Goal: Information Seeking & Learning: Learn about a topic

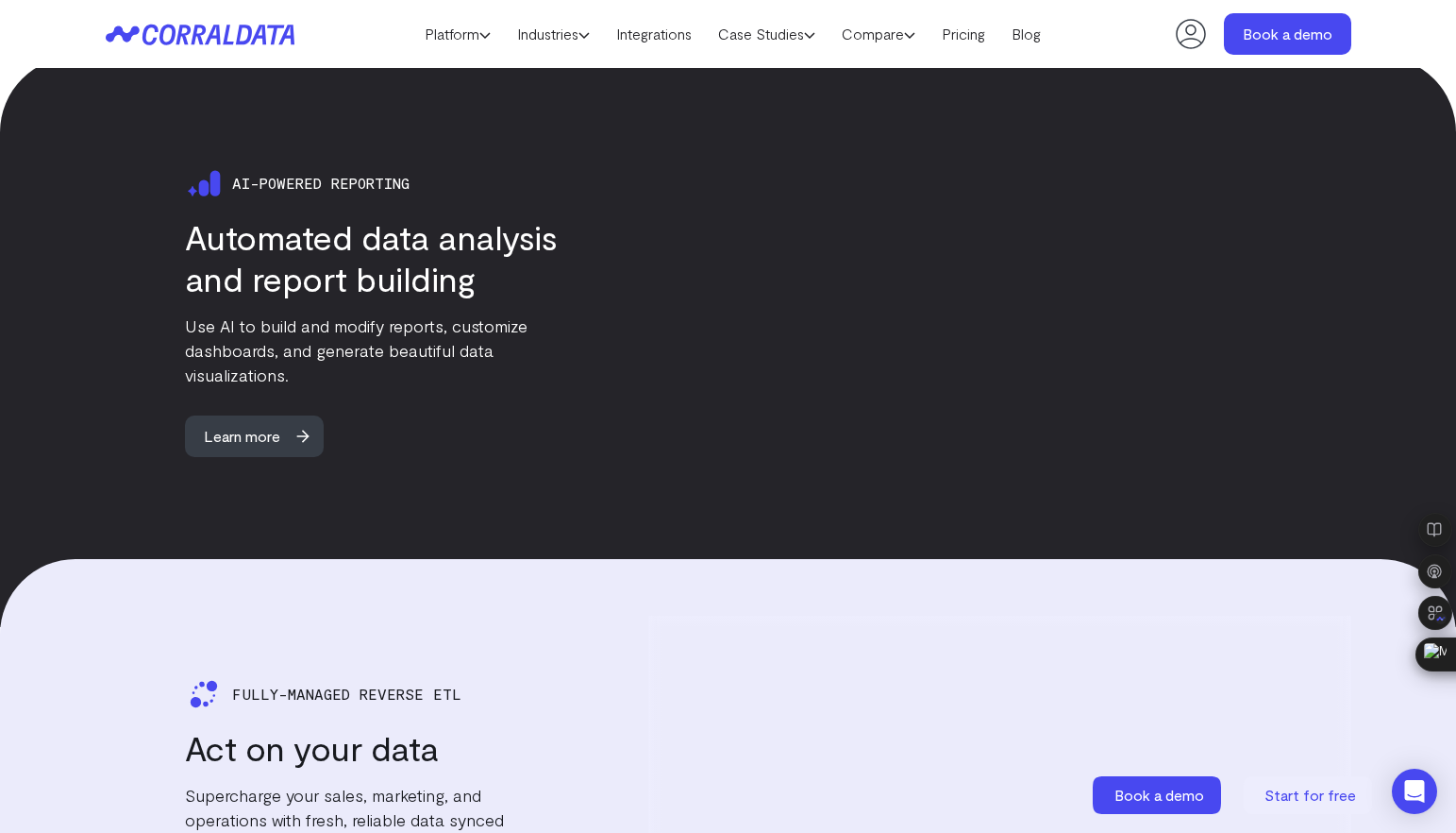
scroll to position [2846, 0]
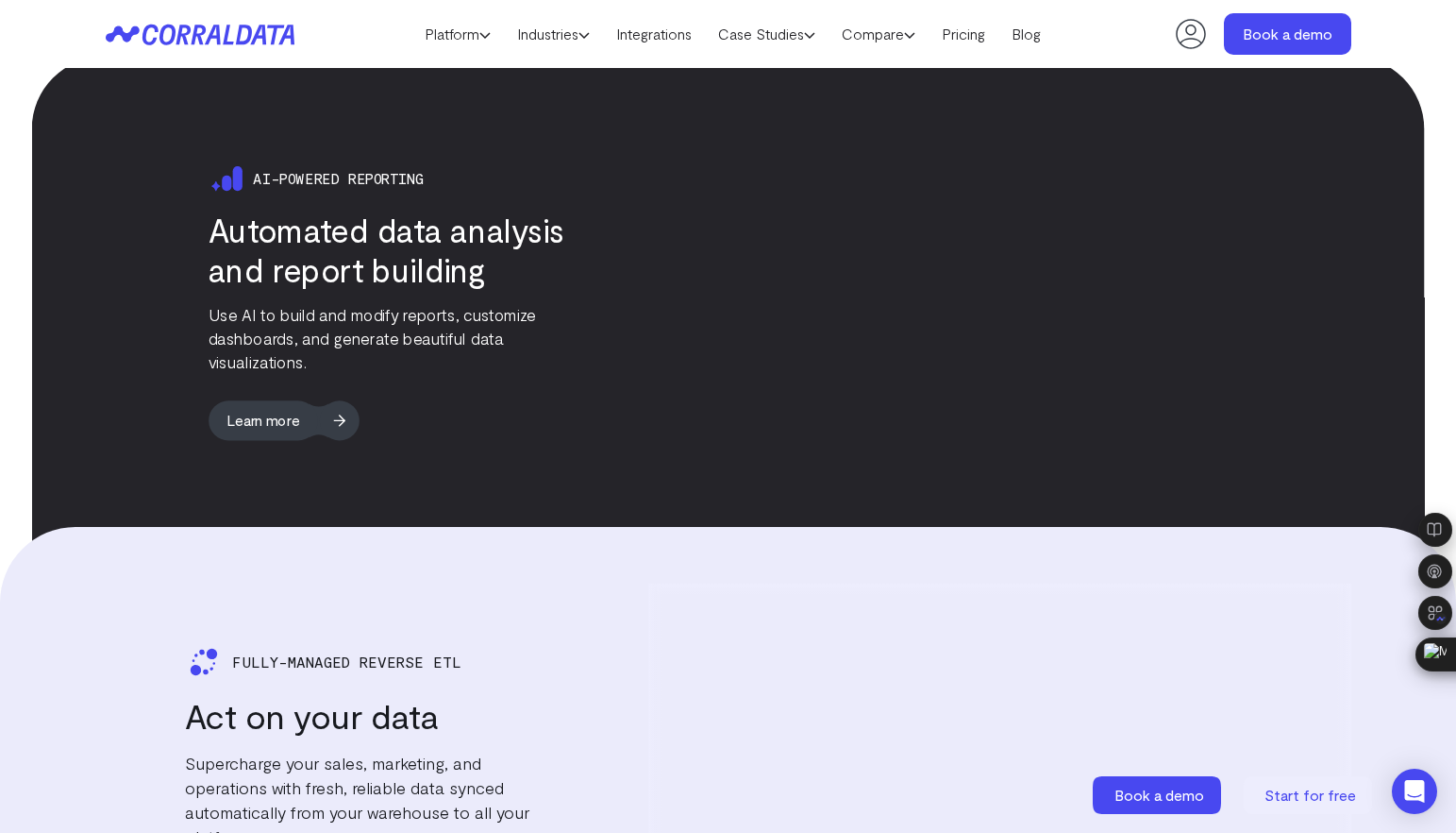
click at [270, 425] on span "Learn more" at bounding box center [263, 419] width 110 height 40
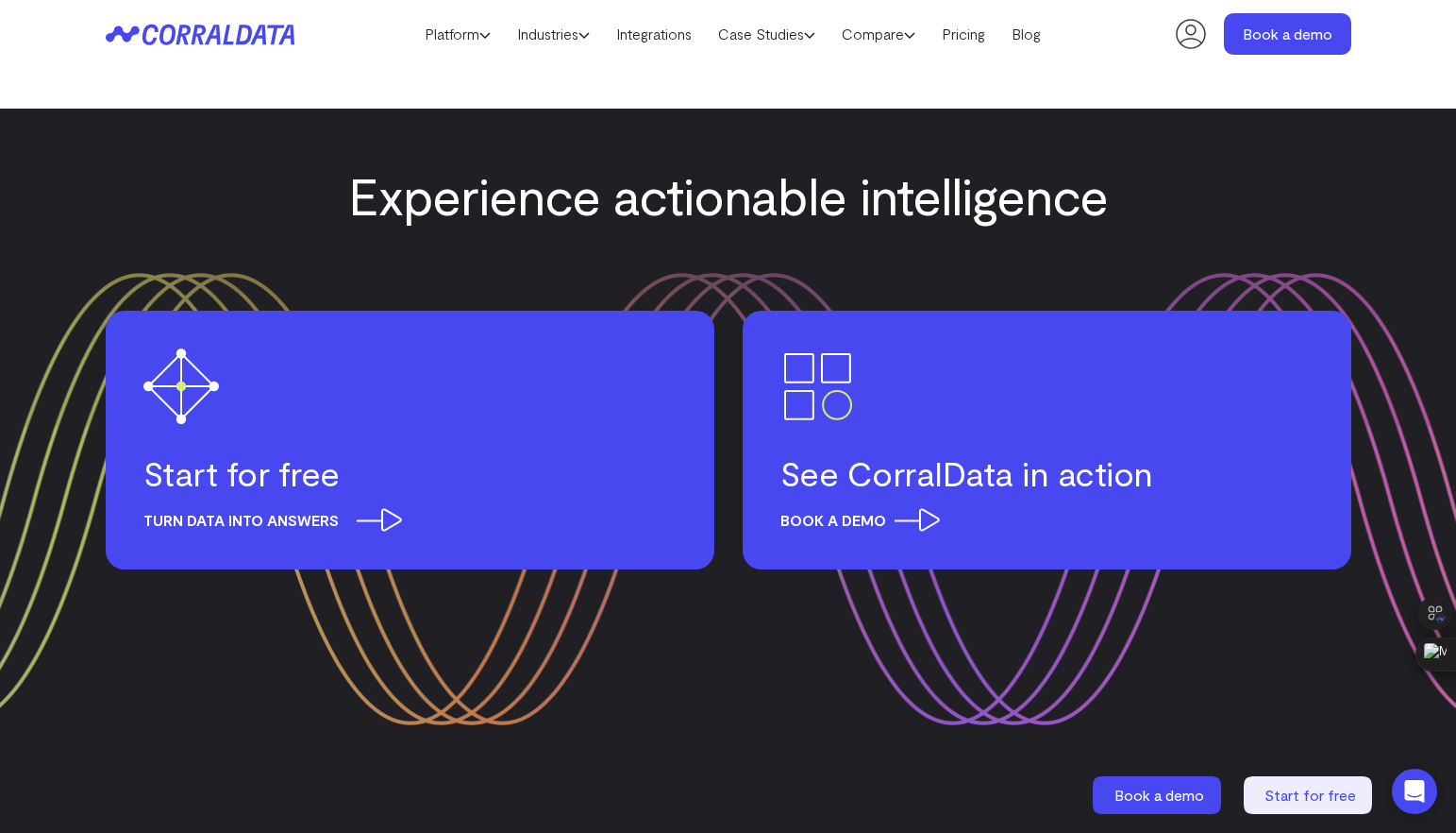
scroll to position [8514, 0]
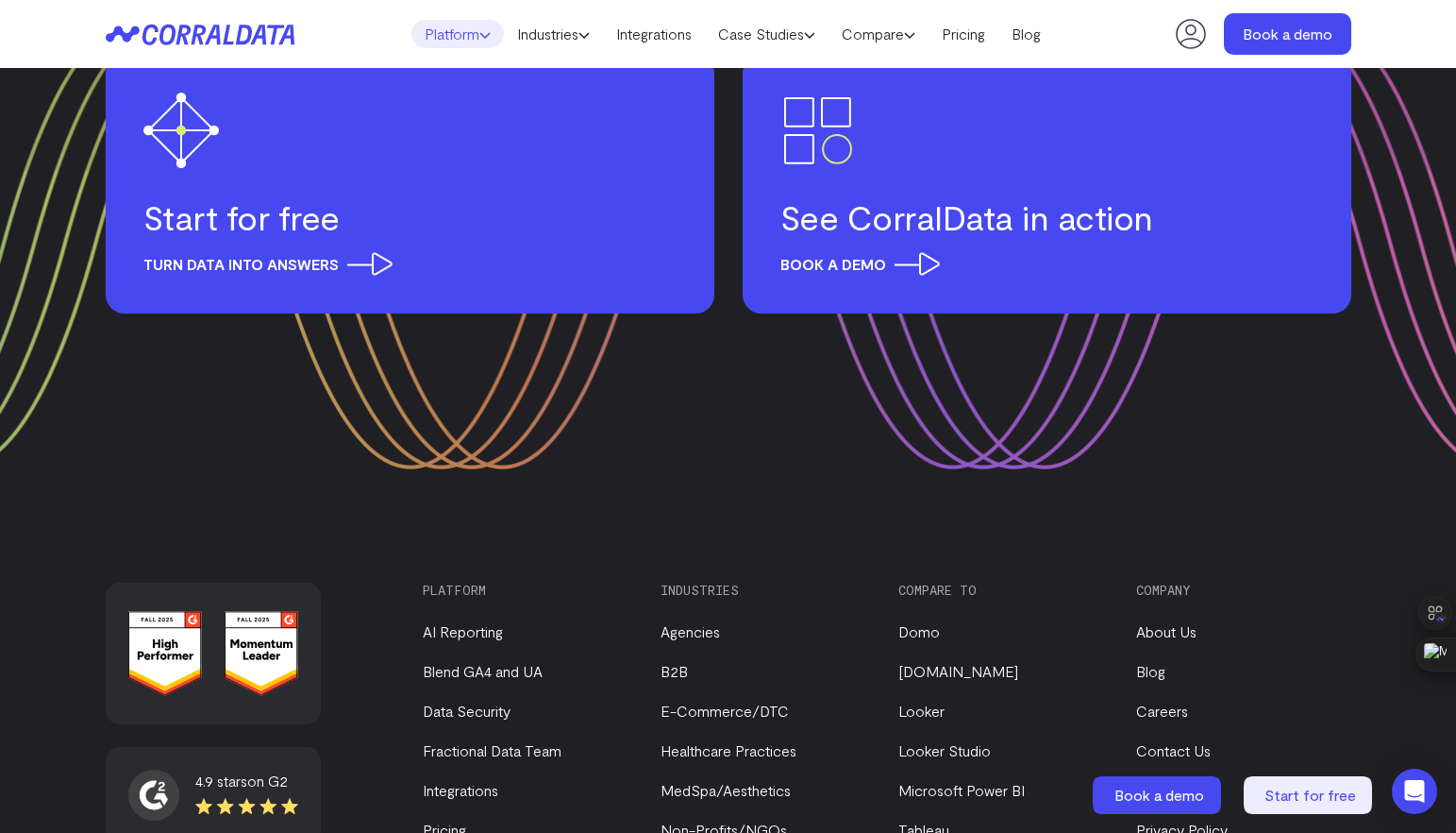
click at [427, 36] on link "Platform" at bounding box center [457, 33] width 92 height 28
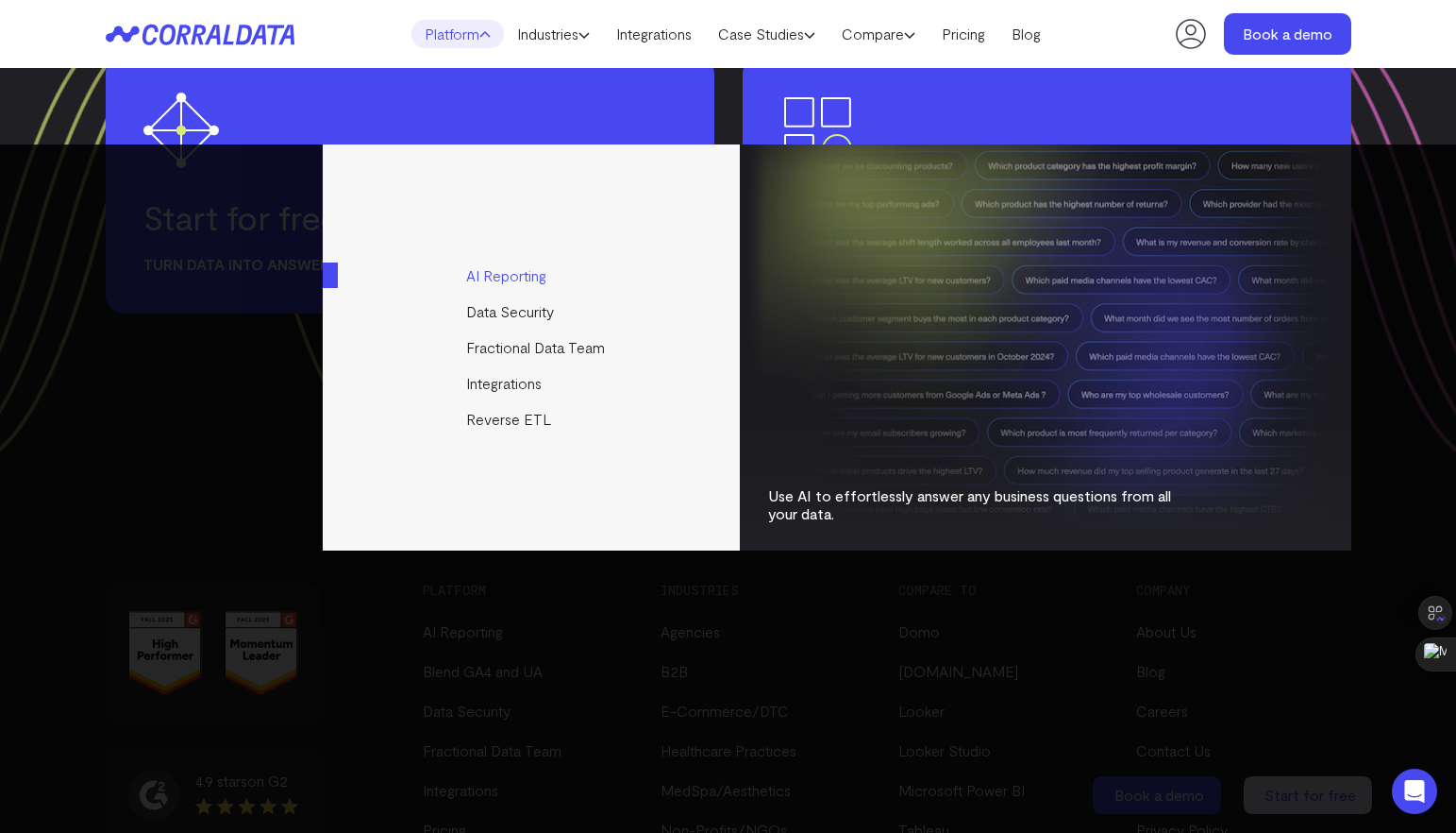
click at [511, 268] on link "AI Reporting" at bounding box center [533, 275] width 420 height 36
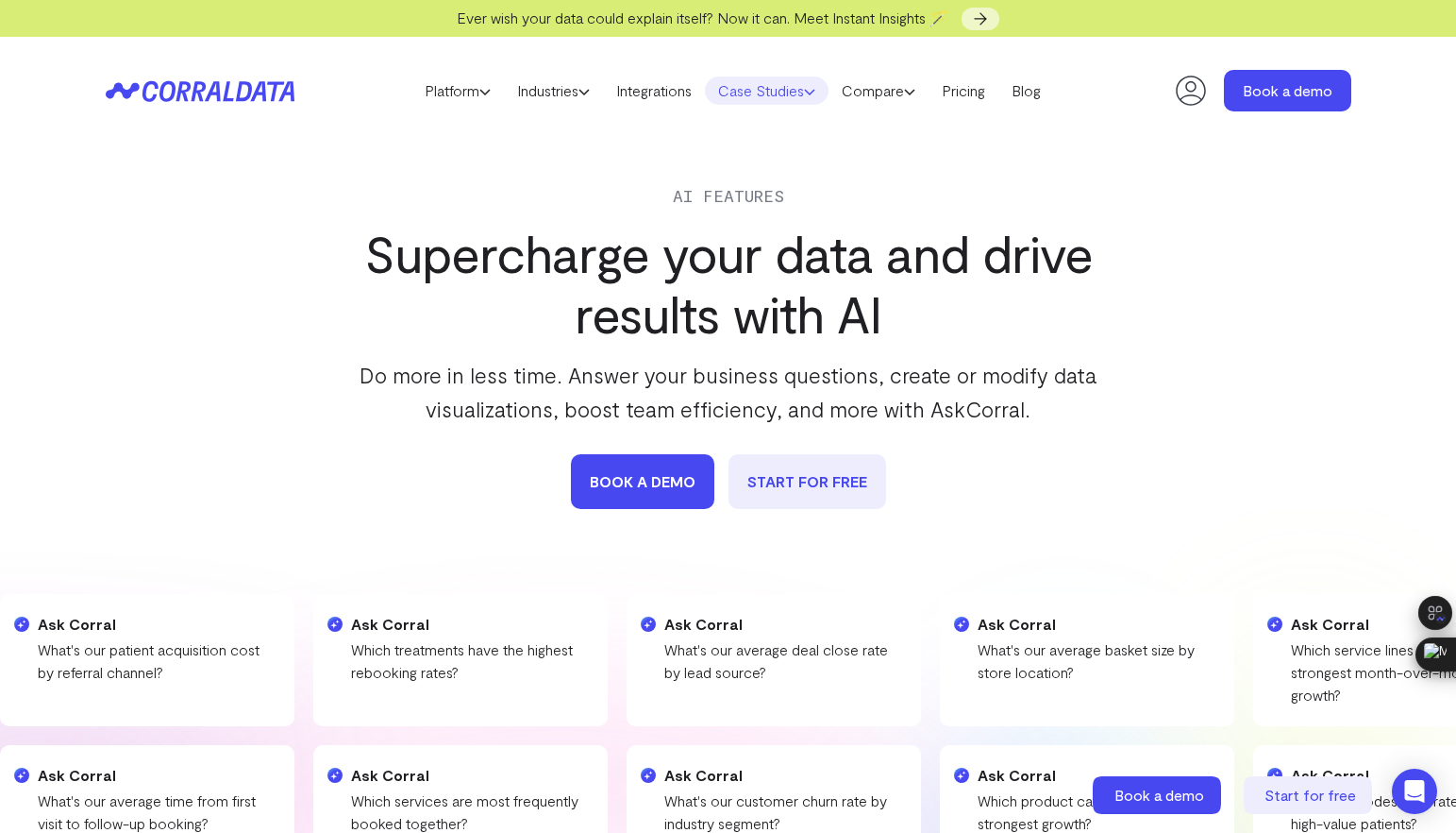
click at [788, 92] on link "Case Studies" at bounding box center [766, 91] width 124 height 28
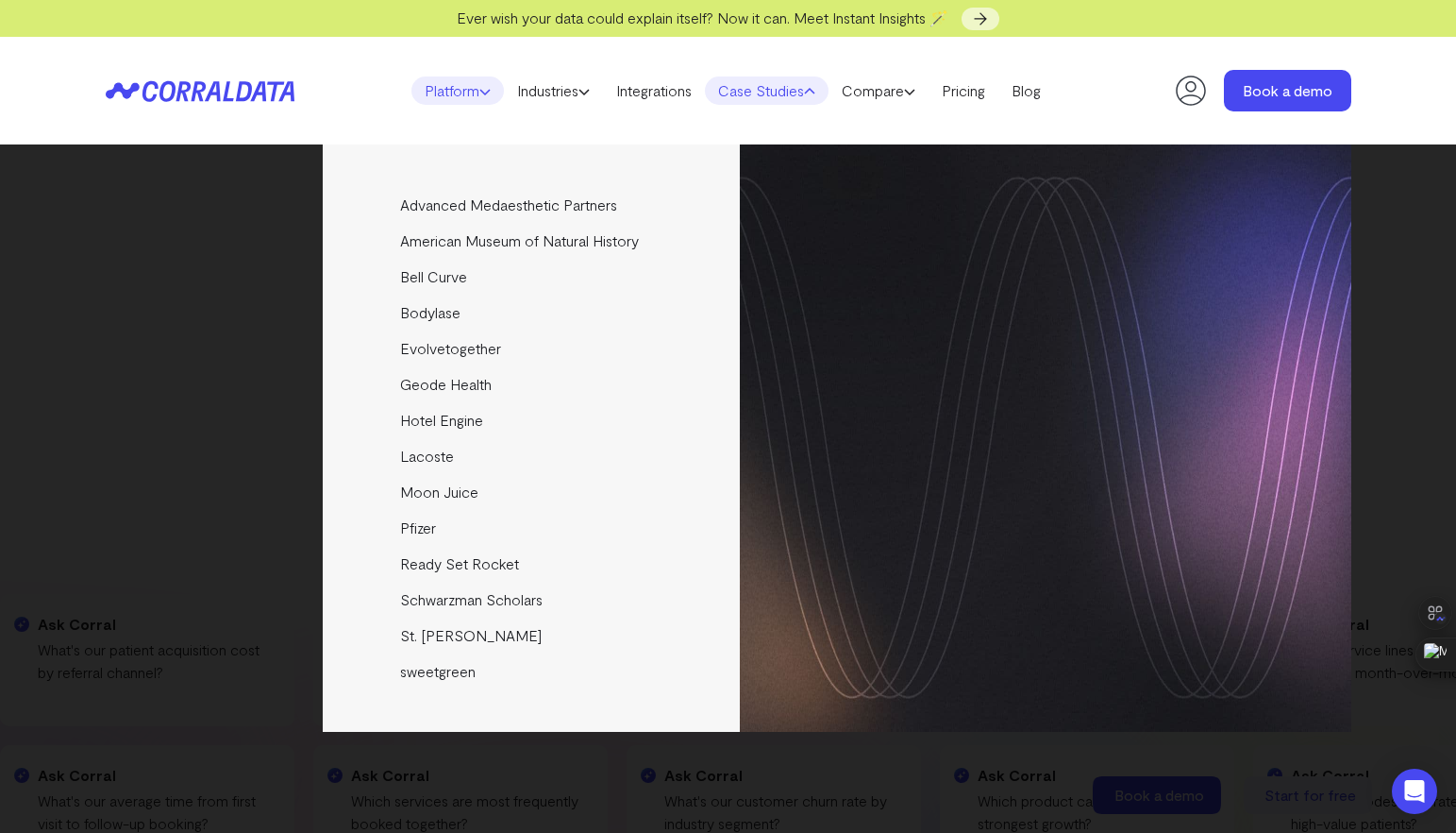
click at [466, 91] on link "Platform" at bounding box center [457, 91] width 92 height 28
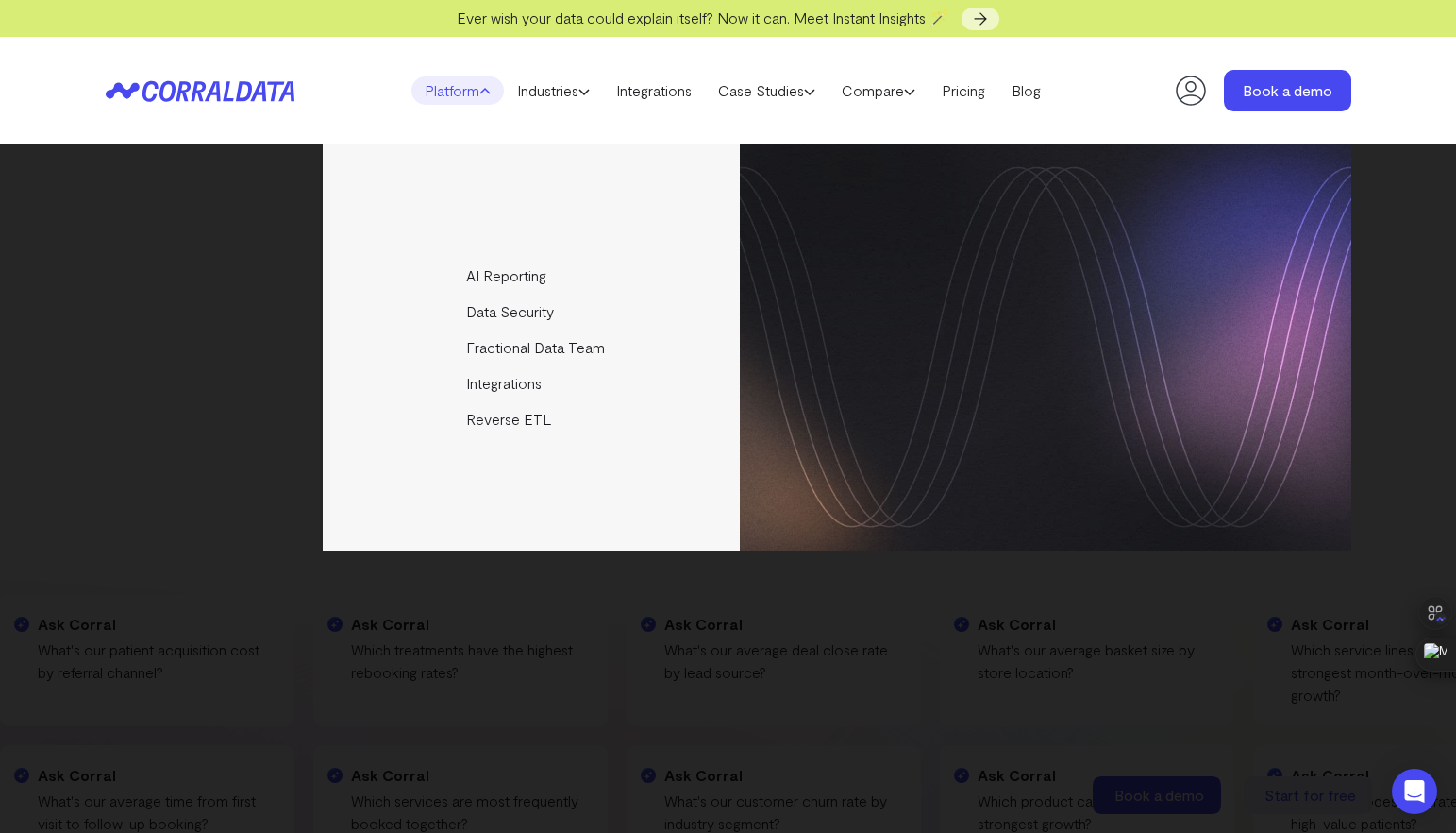
drag, startPoint x: 621, startPoint y: 636, endPoint x: 402, endPoint y: 353, distance: 357.8
click at [621, 636] on div "AI Reporting Use AI to effortlessly answer any business questions from all your…" at bounding box center [728, 488] width 1456 height 688
